Goal: Information Seeking & Learning: Learn about a topic

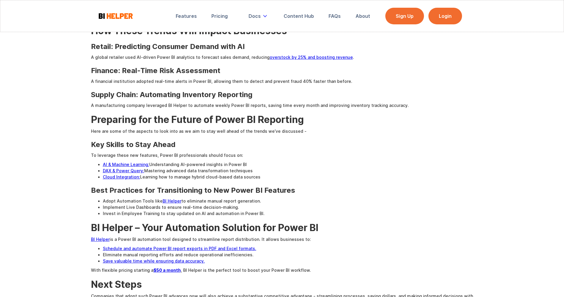
scroll to position [654, 0]
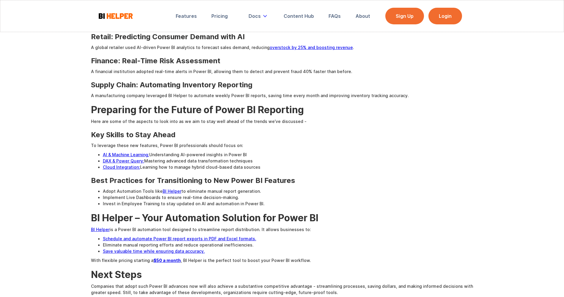
drag, startPoint x: 98, startPoint y: 135, endPoint x: 328, endPoint y: 160, distance: 231.0
drag, startPoint x: 328, startPoint y: 160, endPoint x: 278, endPoint y: 154, distance: 50.0
click at [278, 158] on li "DAX & Power Query: Mastering advanced data transformation techniques" at bounding box center [288, 161] width 370 height 6
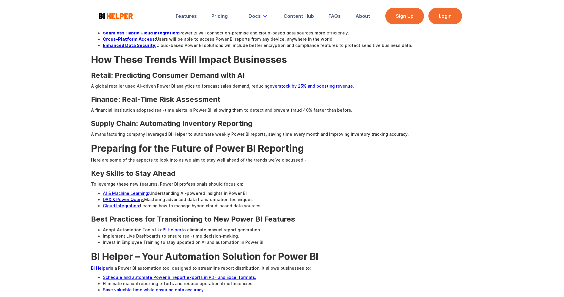
scroll to position [624, 0]
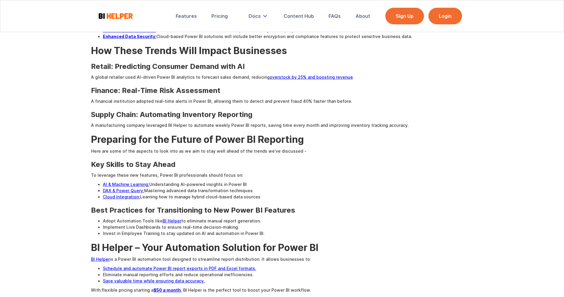
drag, startPoint x: 107, startPoint y: 162, endPoint x: 264, endPoint y: 190, distance: 159.1
drag, startPoint x: 264, startPoint y: 190, endPoint x: 250, endPoint y: 165, distance: 28.1
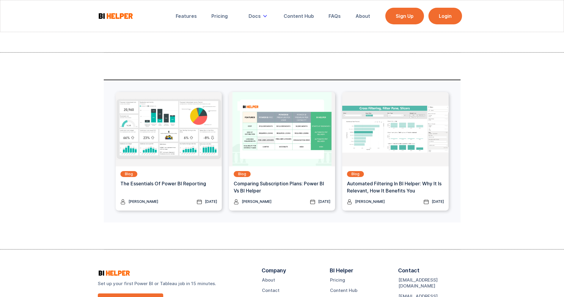
scroll to position [1003, 0]
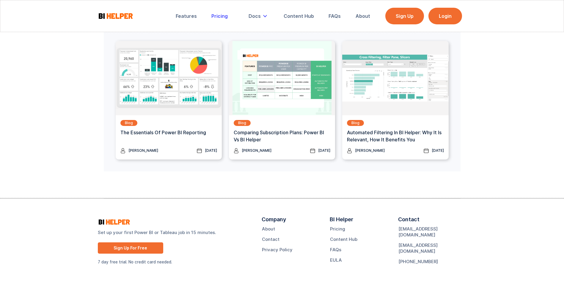
click at [221, 19] on link "Pricing" at bounding box center [219, 16] width 25 height 13
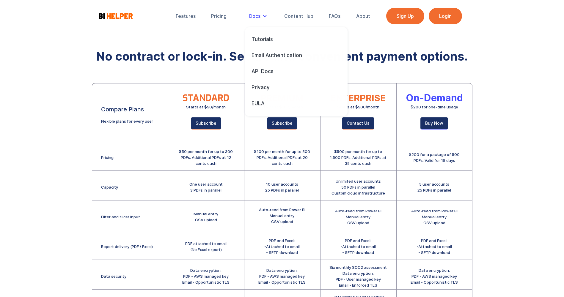
click at [253, 17] on div "Docs" at bounding box center [254, 16] width 11 height 6
